Goal: Information Seeking & Learning: Learn about a topic

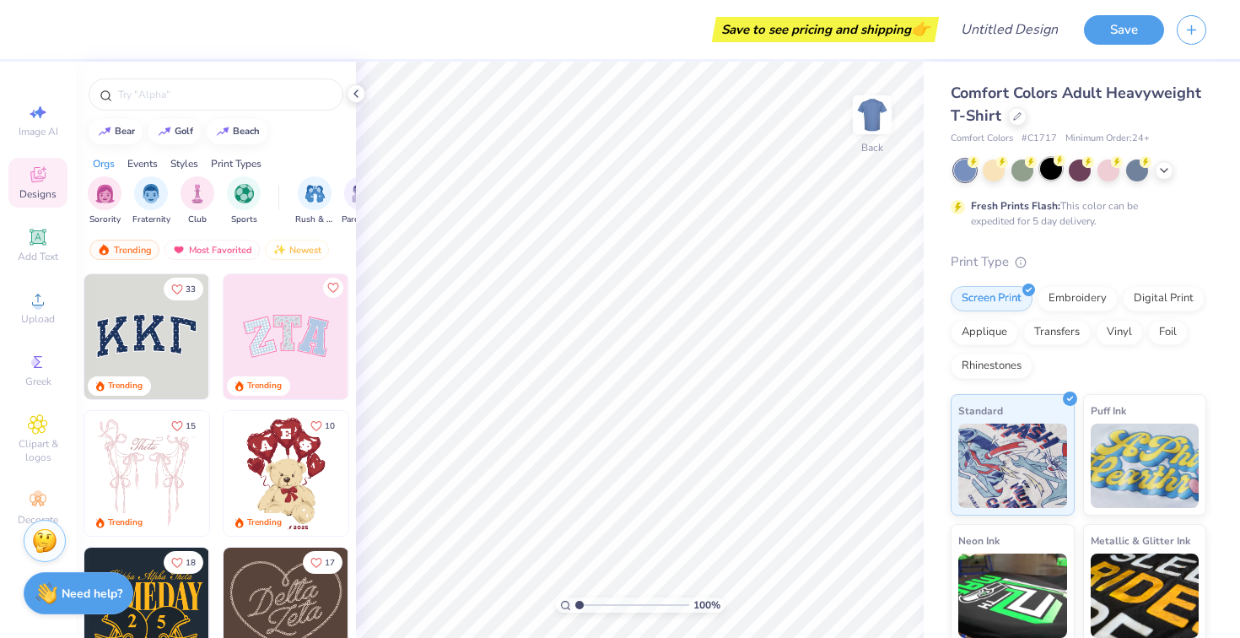
click at [1062, 170] on div at bounding box center [1051, 169] width 22 height 22
click at [1134, 173] on div at bounding box center [1137, 169] width 22 height 22
click at [1160, 171] on icon at bounding box center [1163, 168] width 13 height 13
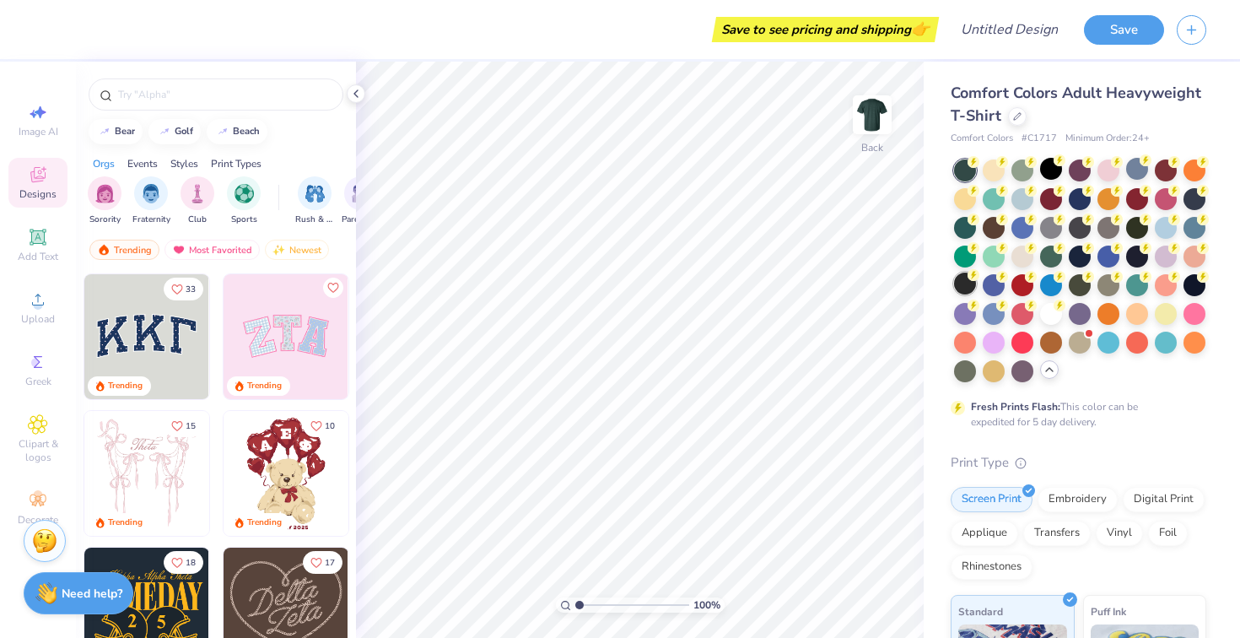
click at [965, 282] on div at bounding box center [965, 283] width 22 height 22
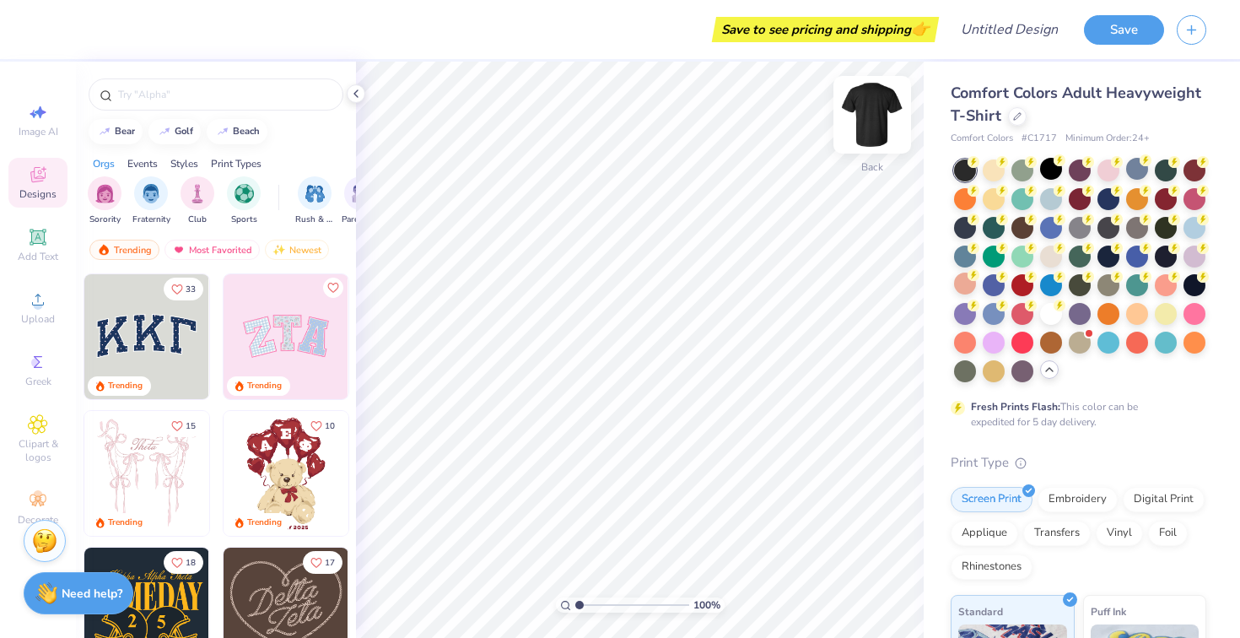
click at [868, 109] on img at bounding box center [871, 114] width 67 height 67
click at [865, 125] on img at bounding box center [871, 114] width 67 height 67
click at [204, 99] on input "text" at bounding box center [224, 94] width 216 height 17
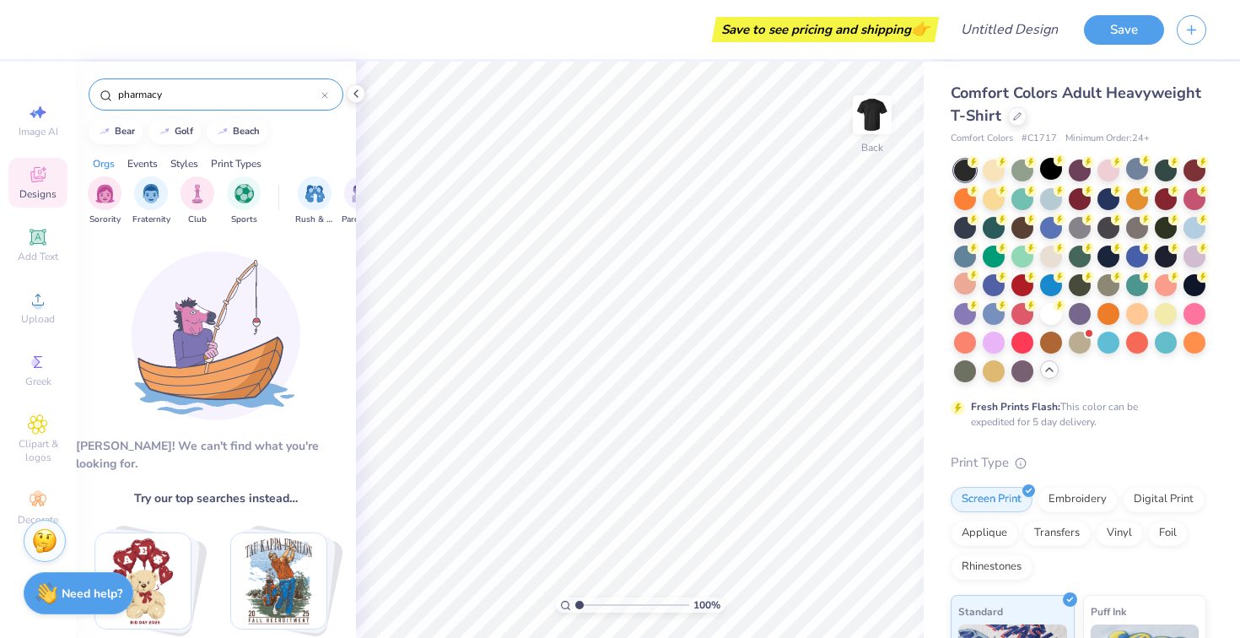
type input "pharmacy"
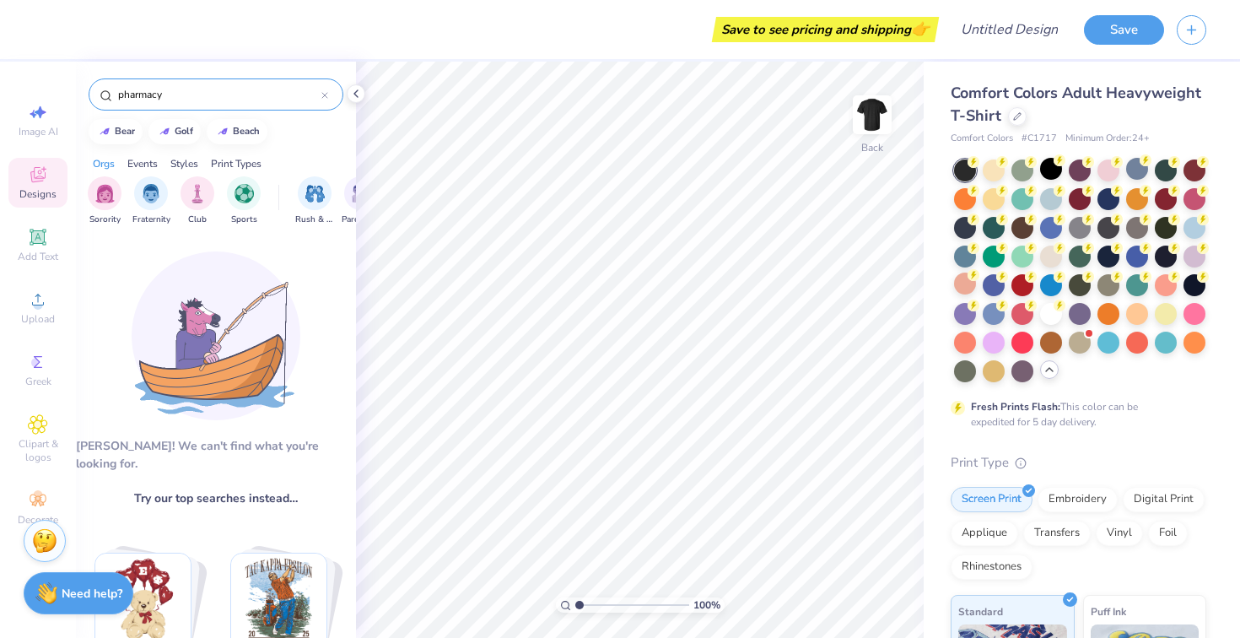
click at [326, 99] on div at bounding box center [324, 94] width 7 height 15
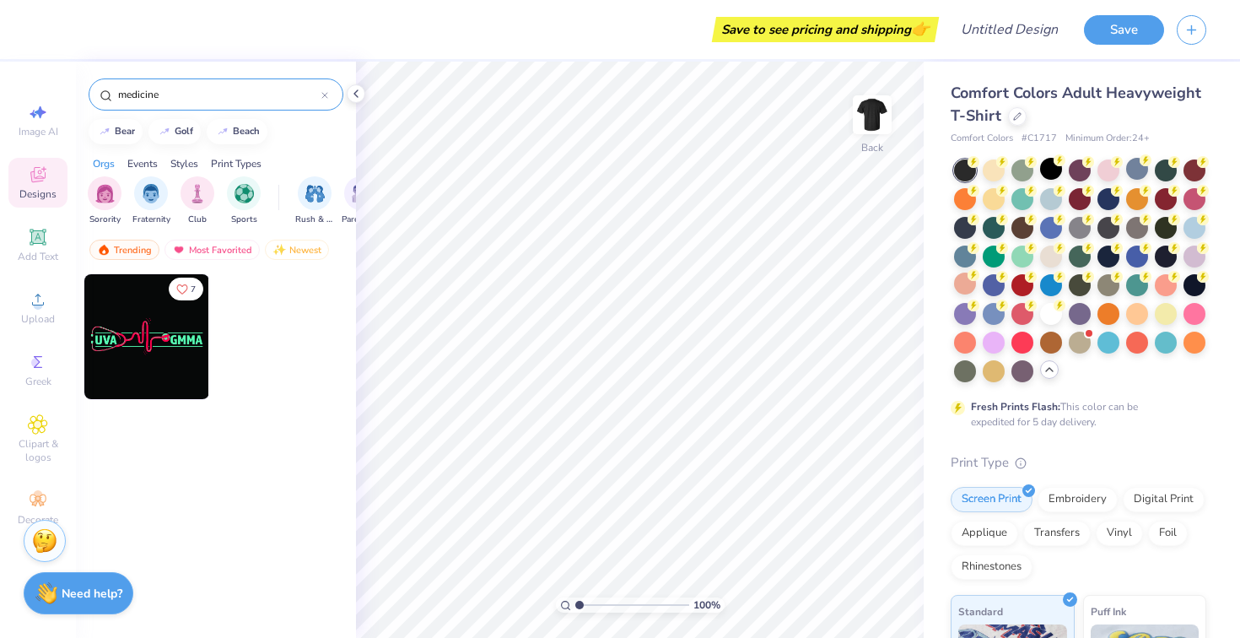
type input "medicine"
click at [328, 94] on div "medicine" at bounding box center [216, 94] width 255 height 32
click at [322, 95] on icon at bounding box center [324, 95] width 7 height 7
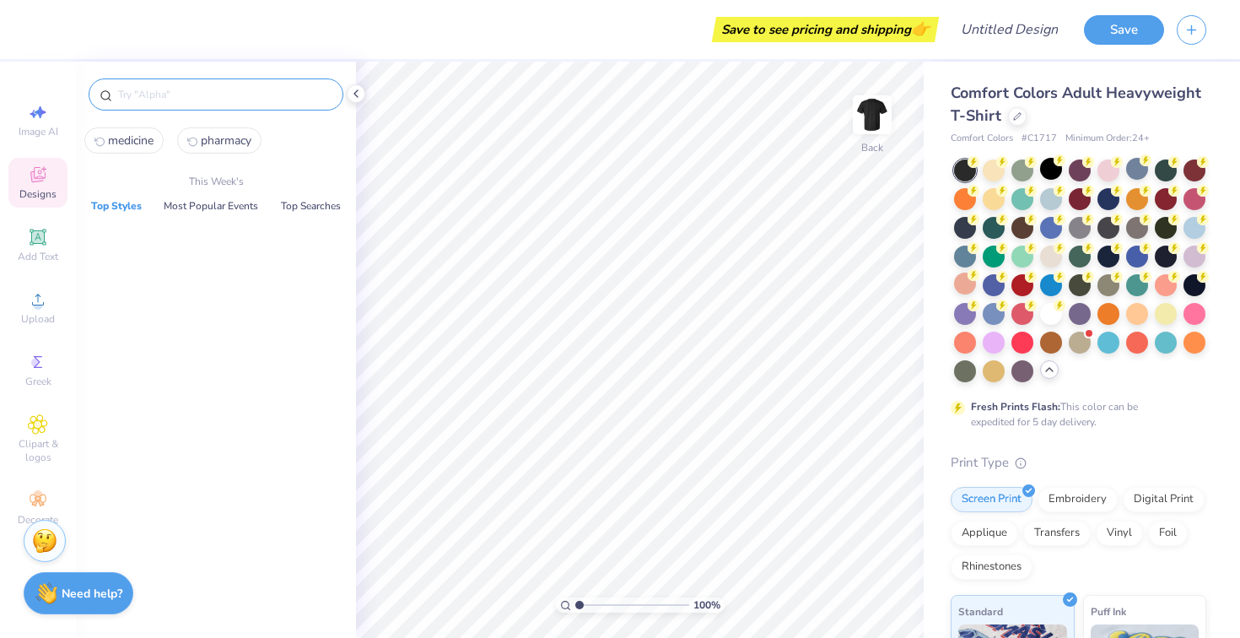
click at [322, 94] on input "text" at bounding box center [224, 94] width 216 height 17
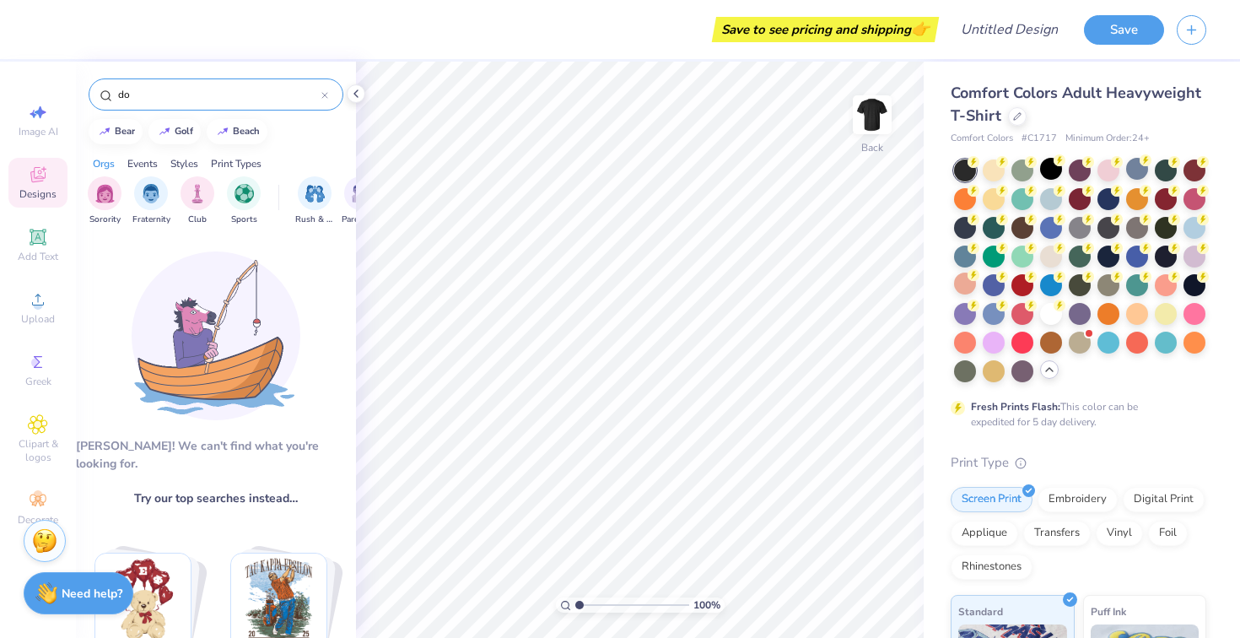
type input "d"
type input "n"
type input "pharmac"
